Goal: Task Accomplishment & Management: Complete application form

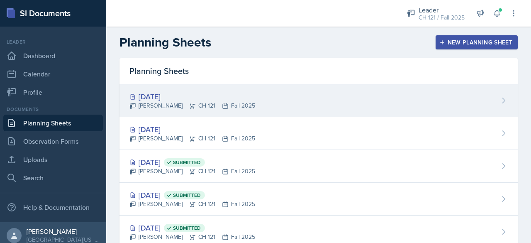
click at [270, 90] on div "[DATE] [PERSON_NAME] CH 121 Fall 2025" at bounding box center [319, 100] width 399 height 33
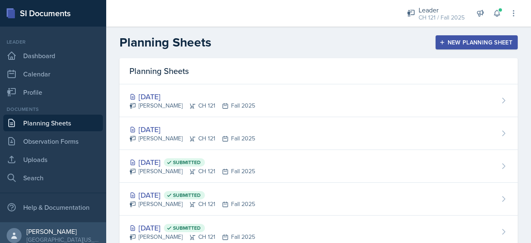
click at [270, 90] on main "Planning Sheets New Planning Sheet Planning Sheets [DATE] [PERSON_NAME] CH 121 …" at bounding box center [318, 135] width 425 height 216
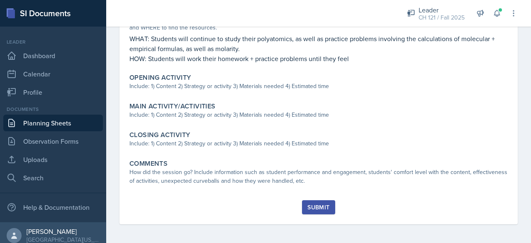
scroll to position [228, 0]
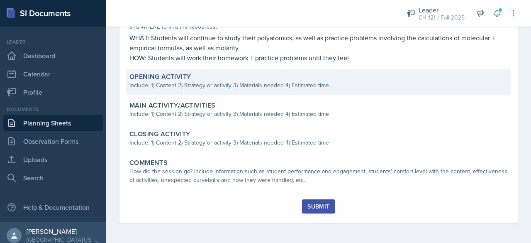
click at [270, 90] on div "Opening Activity Include: 1) Content 2) Strategy or activity 3) Materials neede…" at bounding box center [318, 81] width 385 height 25
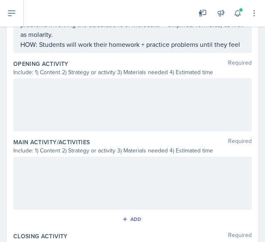
scroll to position [262, 0]
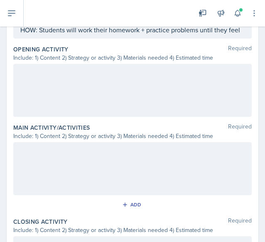
click at [57, 35] on p "HOW: Students will work their homework + practice problems until they feel" at bounding box center [132, 30] width 224 height 10
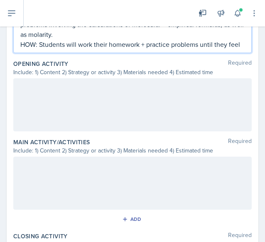
click at [68, 49] on p "HOW: Students will work their homework + practice problems until they feel" at bounding box center [132, 44] width 224 height 10
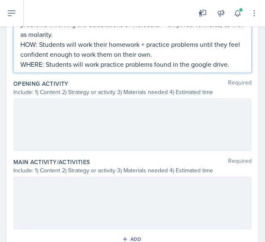
click at [46, 126] on div at bounding box center [132, 124] width 238 height 53
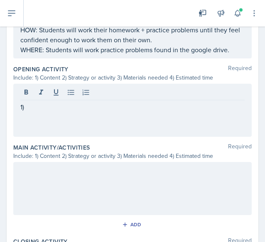
click at [53, 108] on p "1)" at bounding box center [132, 107] width 224 height 10
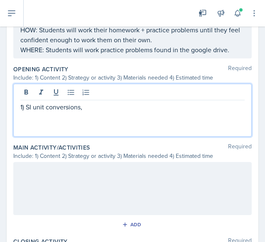
click at [26, 108] on p "1) SI unit conversions," at bounding box center [132, 107] width 224 height 10
click at [134, 105] on p "1) Test Review - SI unit conversions," at bounding box center [132, 107] width 224 height 10
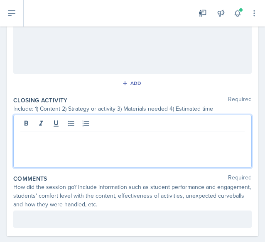
click at [117, 133] on p at bounding box center [132, 138] width 224 height 10
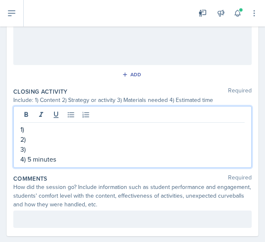
click at [111, 134] on p "1)" at bounding box center [132, 130] width 224 height 10
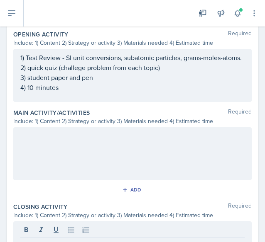
click at [72, 150] on div at bounding box center [132, 153] width 238 height 53
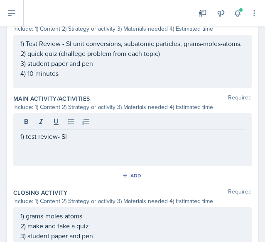
click at [99, 139] on p "1) test review- SI" at bounding box center [132, 137] width 224 height 10
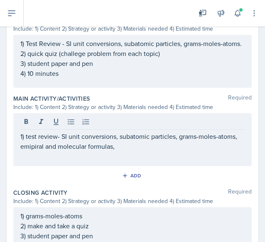
click at [171, 159] on div "1) test review- SI unit conversions, subatomic particles, grams-moles-atoms, em…" at bounding box center [132, 139] width 238 height 53
click at [154, 151] on p "1) test review- SI unit conversions, subatomic particles, grams-moles-atoms, em…" at bounding box center [132, 142] width 224 height 20
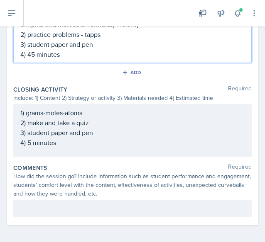
scroll to position [438, 0]
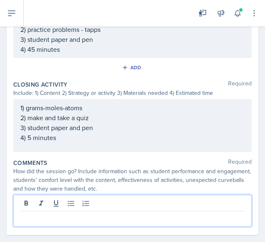
click at [138, 213] on p at bounding box center [132, 218] width 224 height 10
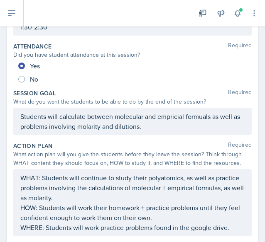
scroll to position [0, 0]
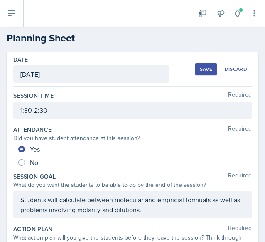
click at [200, 66] on div "Save" at bounding box center [206, 69] width 12 height 7
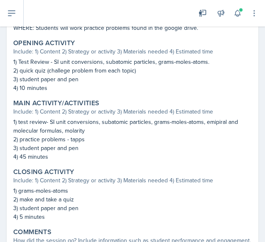
scroll to position [365, 0]
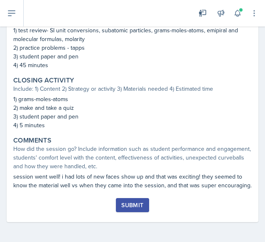
click at [124, 208] on div "Submit" at bounding box center [132, 205] width 22 height 7
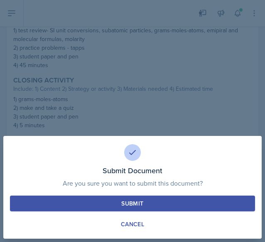
click at [141, 206] on div "Submit" at bounding box center [132, 204] width 22 height 8
radio input "true"
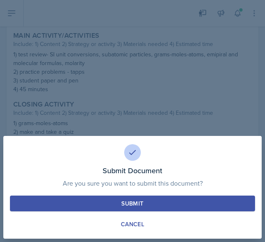
scroll to position [341, 0]
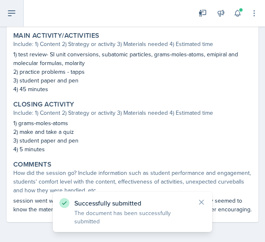
click at [12, 17] on icon at bounding box center [12, 13] width 10 height 10
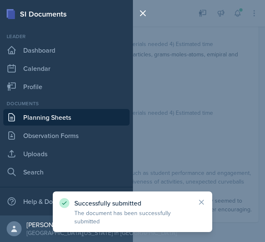
click at [59, 122] on link "Planning Sheets" at bounding box center [66, 117] width 126 height 17
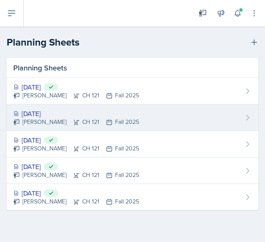
click at [33, 110] on div "[DATE]" at bounding box center [76, 114] width 126 height 10
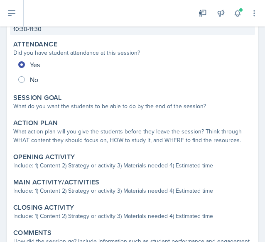
scroll to position [90, 0]
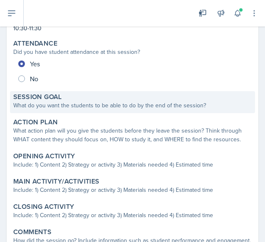
click at [93, 104] on div "What do you want the students to be able to do by the end of the session?" at bounding box center [132, 105] width 238 height 9
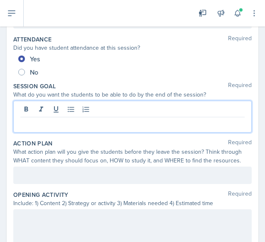
click at [103, 113] on div at bounding box center [132, 117] width 238 height 32
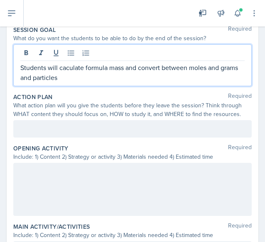
scroll to position [147, 0]
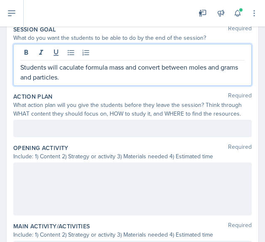
click at [103, 113] on div "What action plan will you give the students before they leave the session? Thin…" at bounding box center [132, 109] width 238 height 17
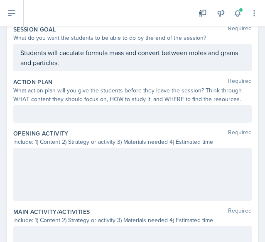
click at [86, 109] on div at bounding box center [132, 113] width 238 height 17
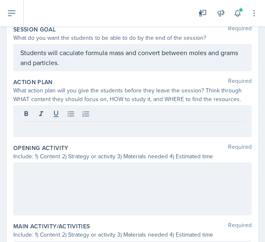
click at [76, 124] on p at bounding box center [132, 129] width 224 height 10
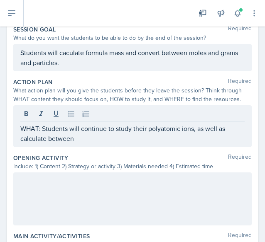
click at [240, 125] on div "WHAT: Students will continue to study their polyatomic ions, as well as calcula…" at bounding box center [132, 126] width 238 height 42
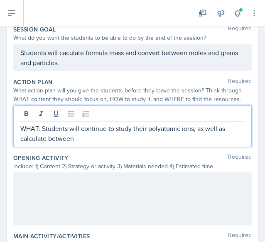
click at [231, 125] on p "WHAT: Students will continue to study their polyatomic ions, as well as calcula…" at bounding box center [132, 134] width 224 height 20
click at [93, 139] on p "WHAT: Students will continue to study their polyatomic ions, as well as practic…" at bounding box center [132, 134] width 224 height 20
click at [128, 140] on p "WHAT: Students will continue to study their polyatomic ions, as well as practic…" at bounding box center [132, 134] width 224 height 20
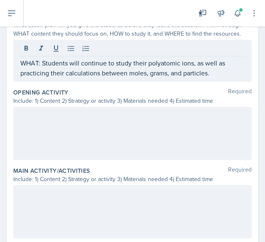
click at [125, 133] on div at bounding box center [132, 133] width 238 height 53
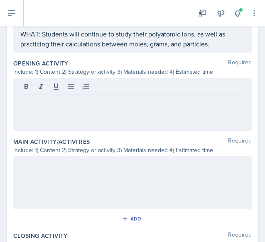
click at [56, 96] on p at bounding box center [132, 101] width 224 height 10
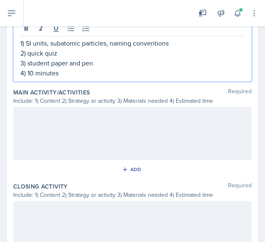
scroll to position [285, 0]
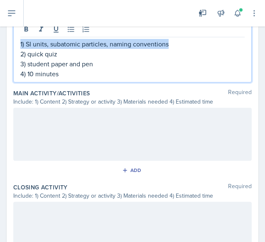
drag, startPoint x: 183, startPoint y: 45, endPoint x: -9, endPoint y: 39, distance: 191.5
click at [0, 39] on html "SI Documents Leader Dashboard Calendar Profile Documents Planning Sheets Observ…" at bounding box center [132, 121] width 265 height 242
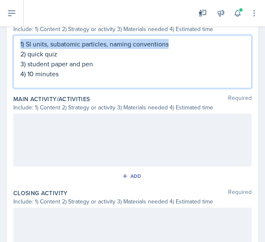
copy p "1) SI units, subatomic particles, naming conventions"
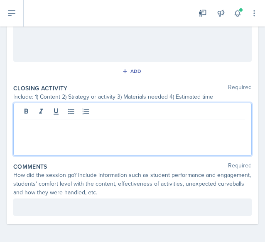
click at [88, 111] on div at bounding box center [132, 129] width 238 height 53
paste div
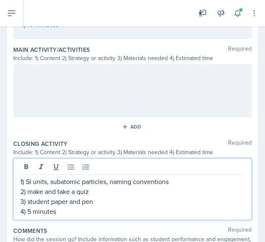
click at [113, 94] on div at bounding box center [132, 90] width 238 height 53
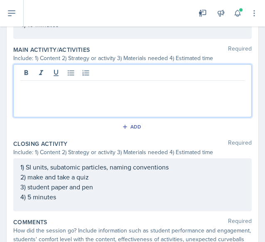
scroll to position [334, 0]
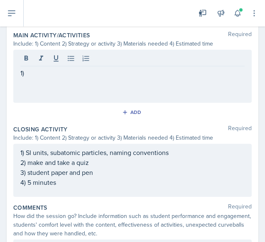
click at [73, 68] on p "1)" at bounding box center [132, 73] width 224 height 10
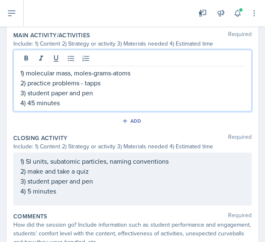
scroll to position [384, 0]
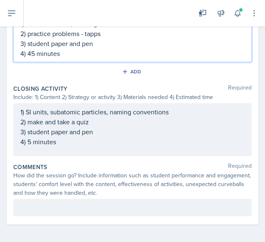
click at [43, 199] on div at bounding box center [132, 207] width 238 height 17
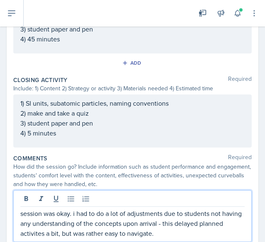
scroll to position [0, 0]
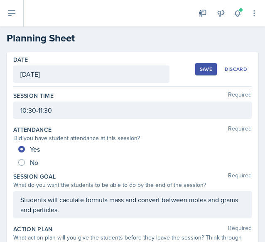
click at [207, 66] on button "Save" at bounding box center [206, 69] width 22 height 12
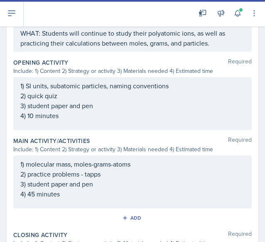
scroll to position [321, 0]
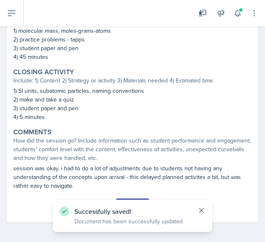
click at [200, 207] on icon at bounding box center [201, 211] width 8 height 8
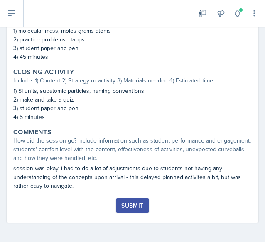
click at [122, 204] on div "Submit" at bounding box center [132, 206] width 22 height 7
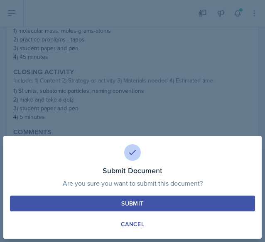
click at [122, 204] on div "Submit" at bounding box center [132, 204] width 22 height 8
radio input "true"
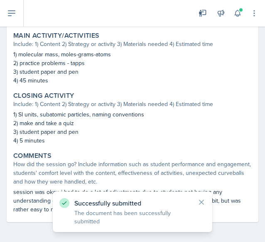
scroll to position [297, 0]
